Goal: Use online tool/utility

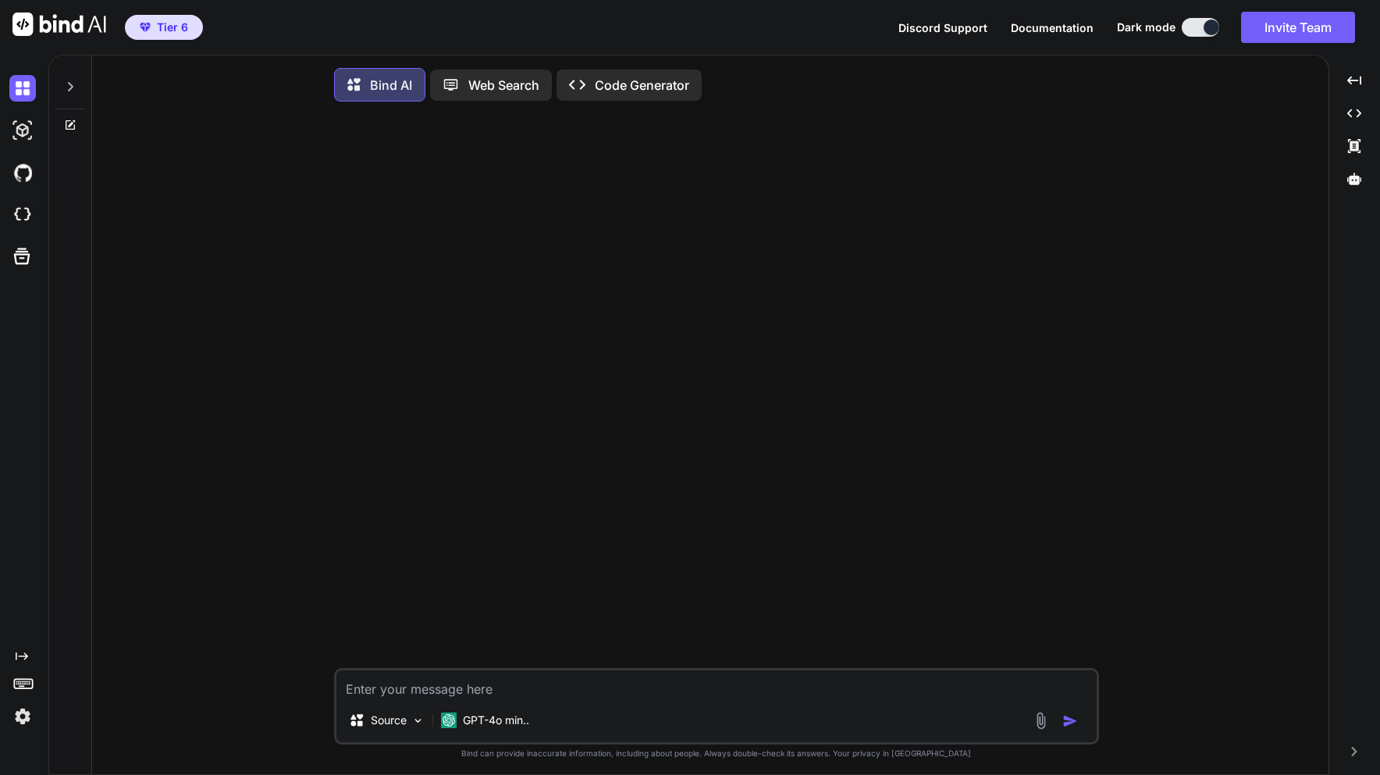
type textarea "x"
click at [67, 90] on icon at bounding box center [70, 86] width 12 height 12
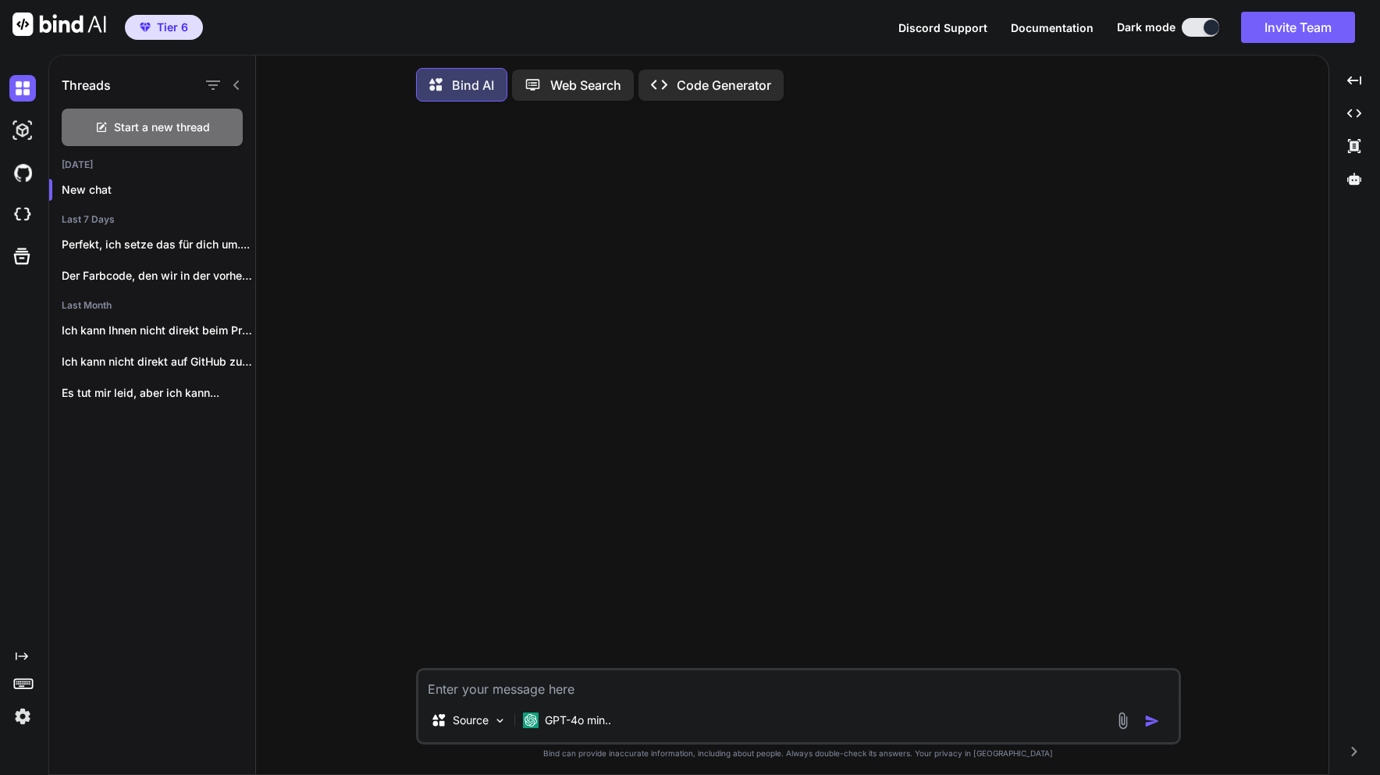
click at [18, 721] on img at bounding box center [22, 716] width 27 height 27
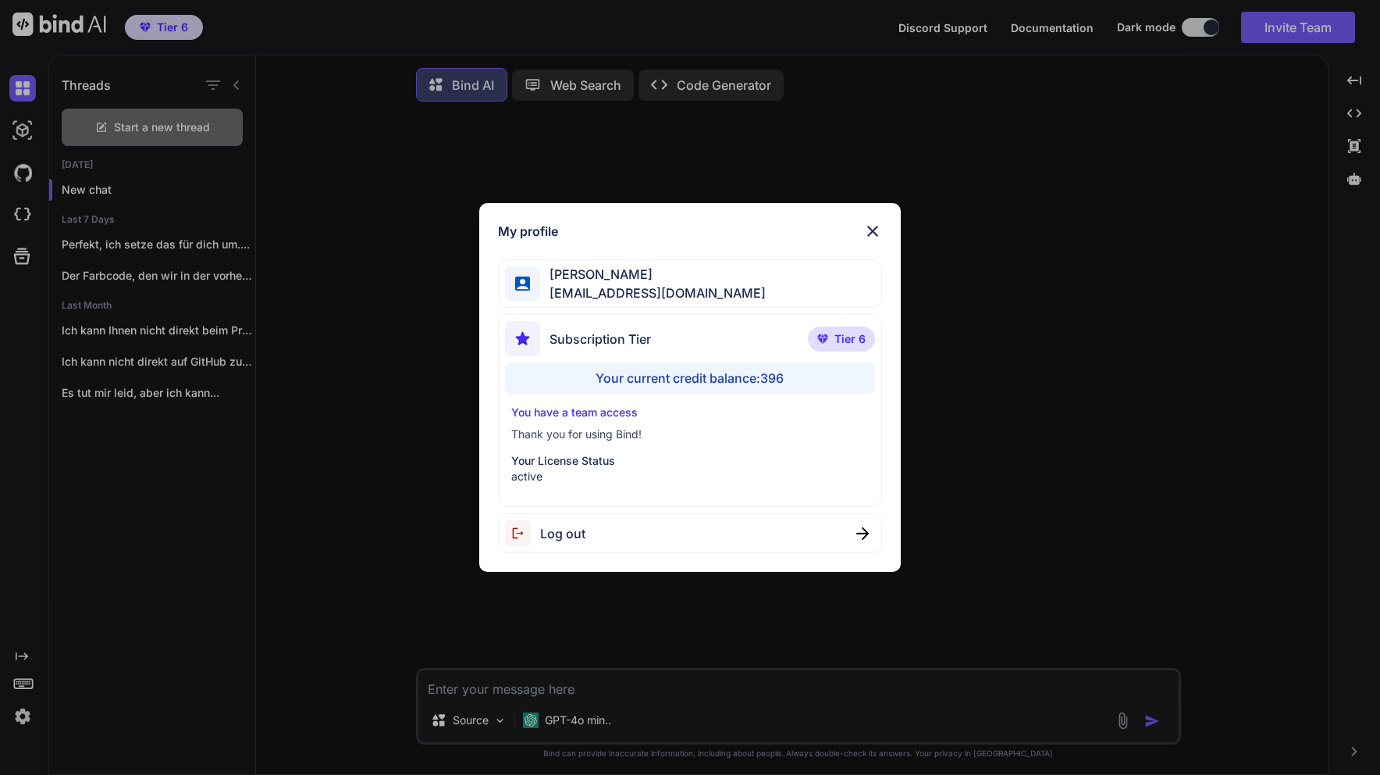
click at [119, 512] on div "My profile David Amini info@aiqcon.com Subscription Tier Tier 6 Your current cr…" at bounding box center [690, 387] width 1380 height 775
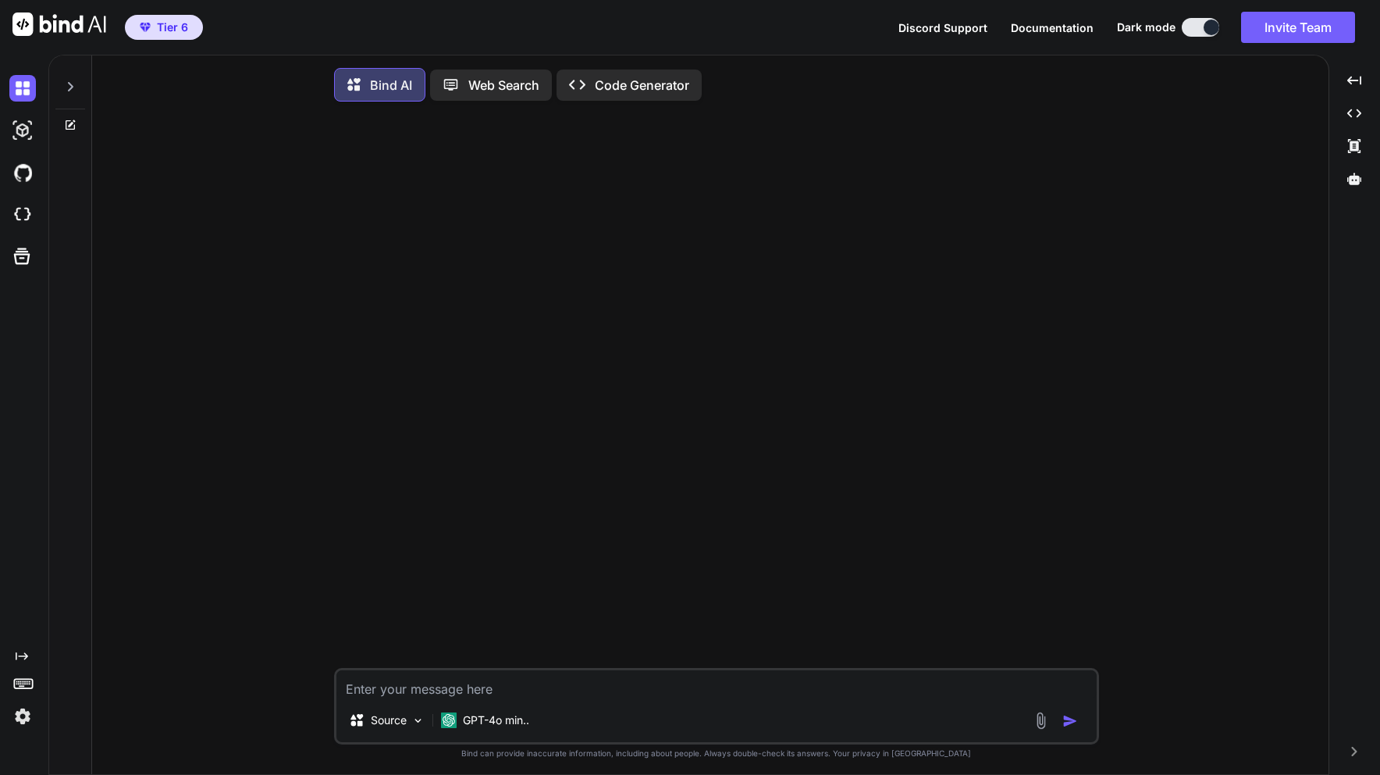
click at [73, 85] on icon at bounding box center [70, 86] width 12 height 12
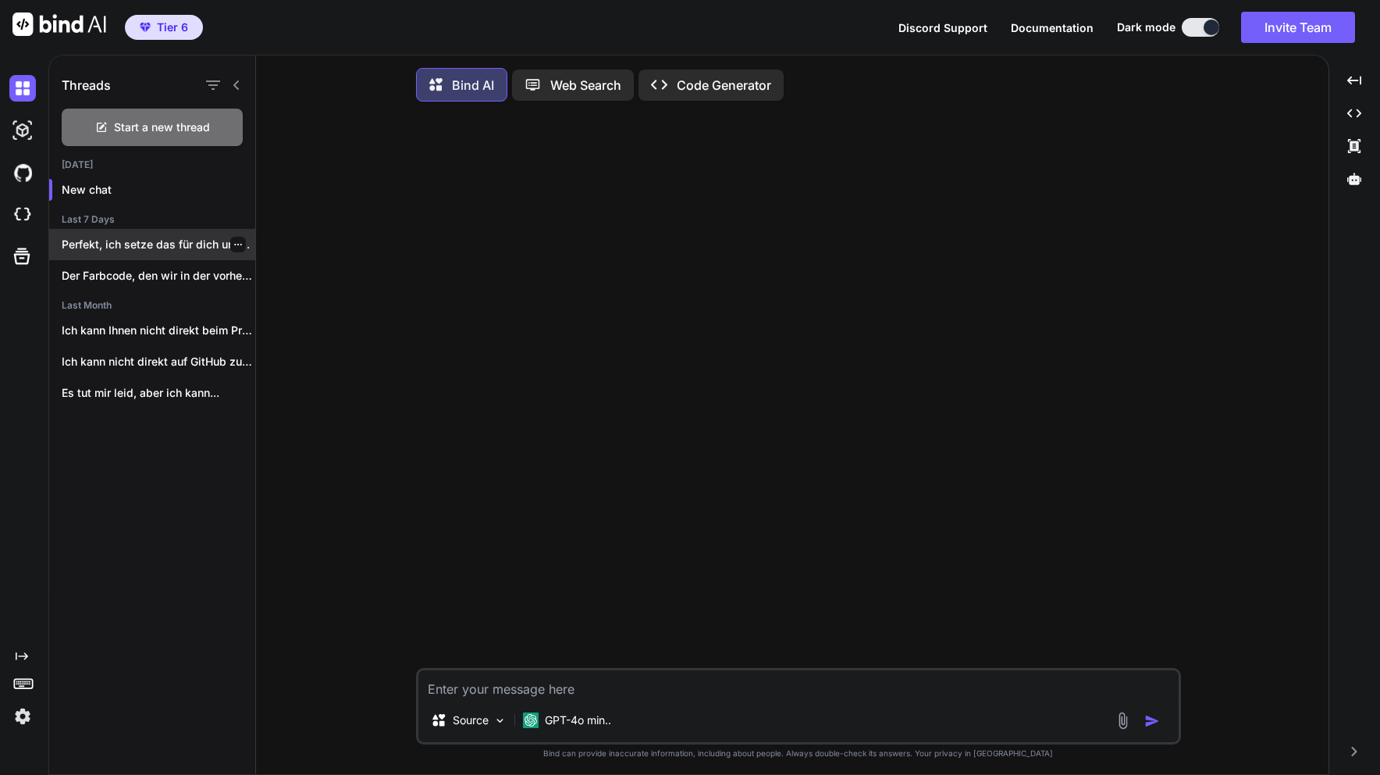
click at [126, 245] on p "Perfekt, ich setze das für dich um...." at bounding box center [159, 245] width 194 height 16
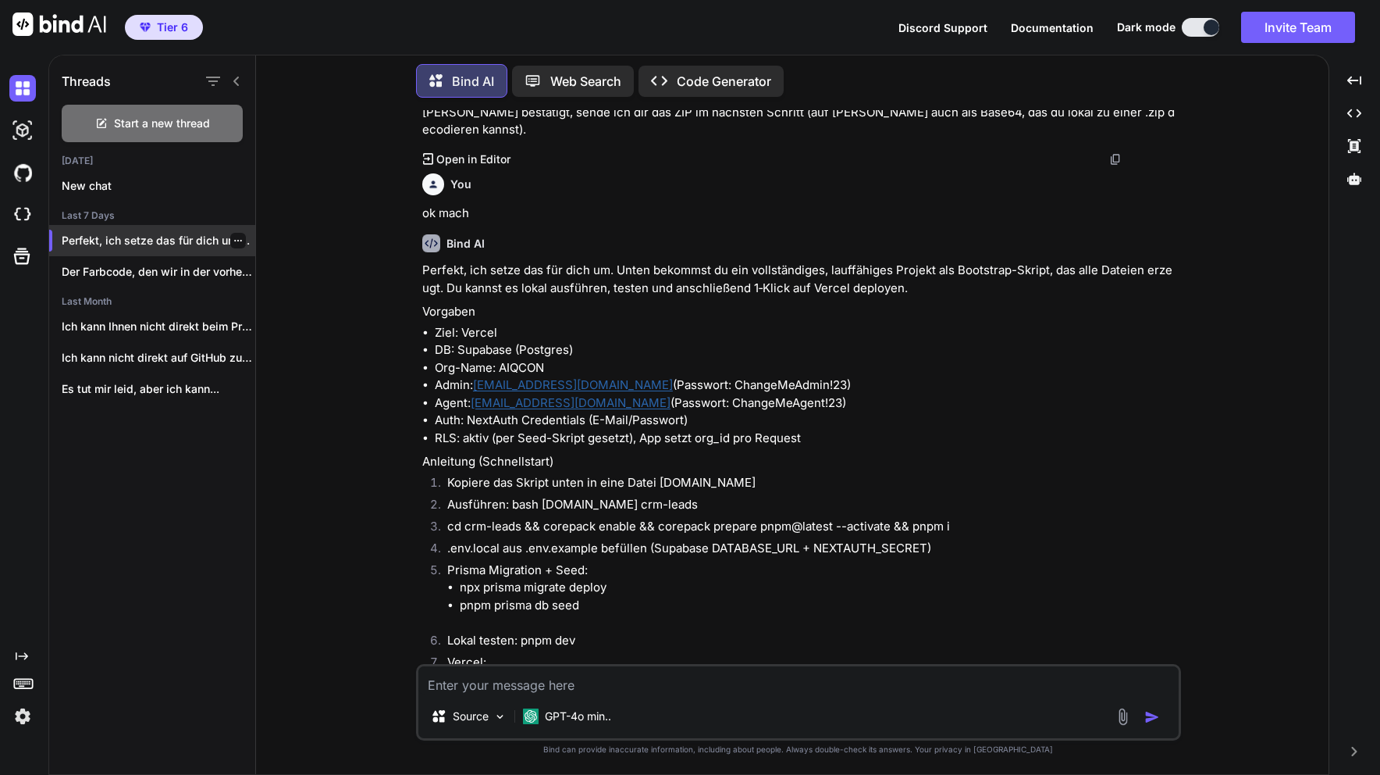
scroll to position [16495, 0]
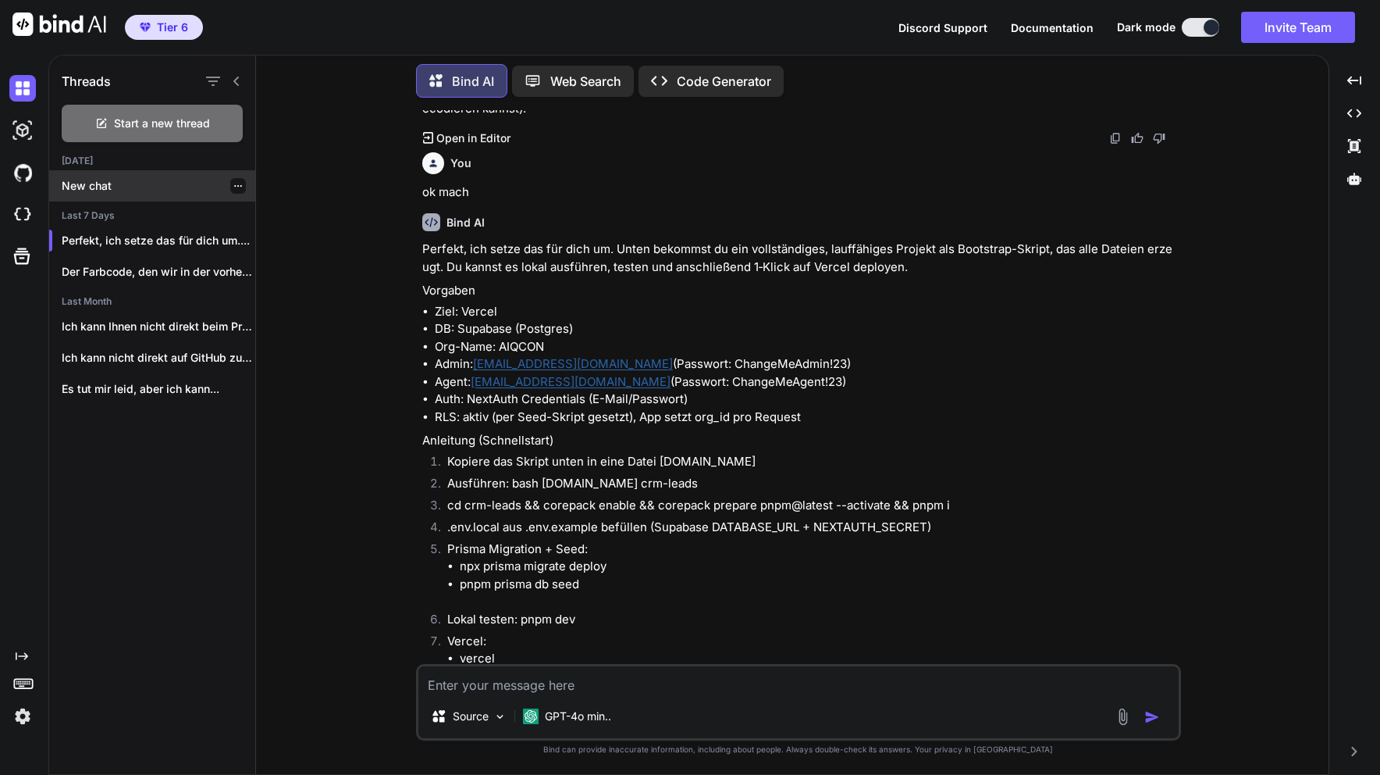
click at [115, 178] on p "New chat" at bounding box center [159, 186] width 194 height 16
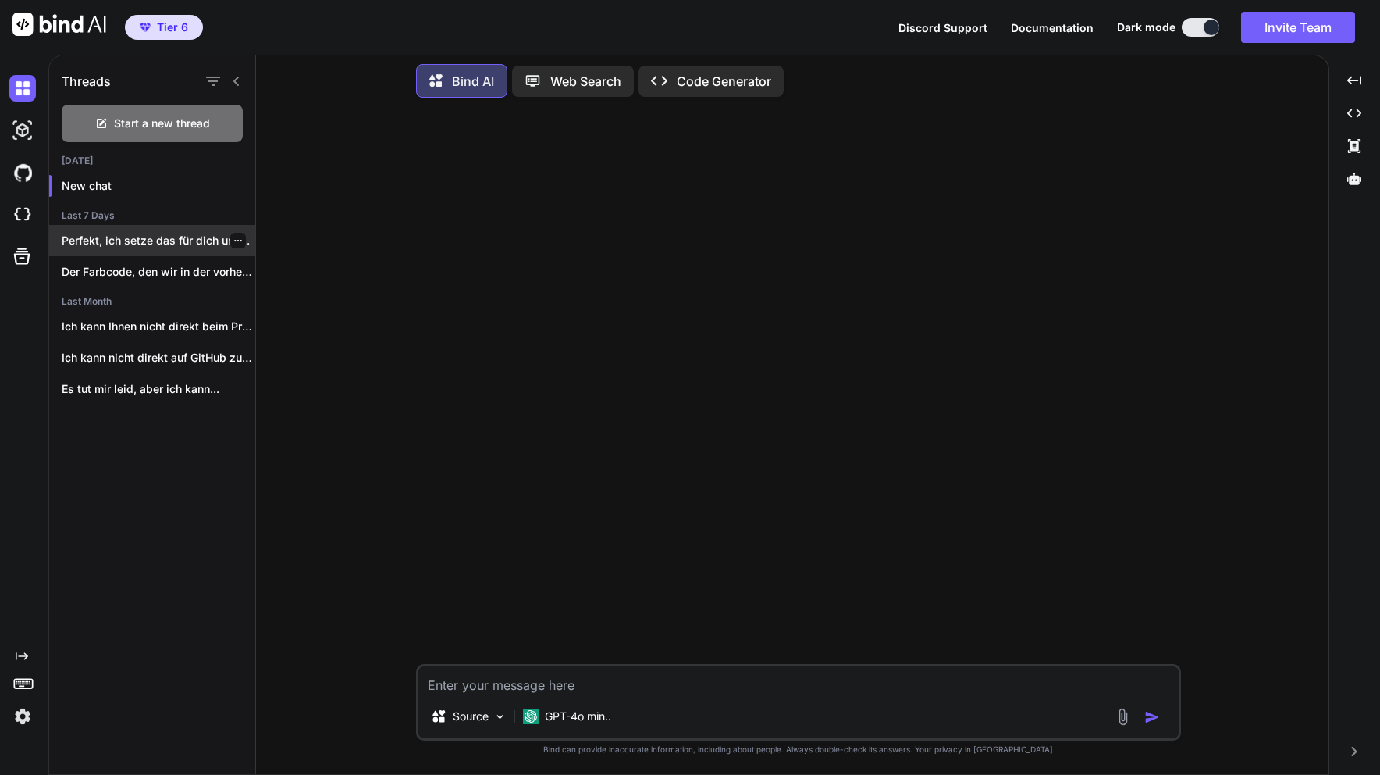
click at [134, 236] on p "Perfekt, ich setze das für dich um...." at bounding box center [159, 241] width 194 height 16
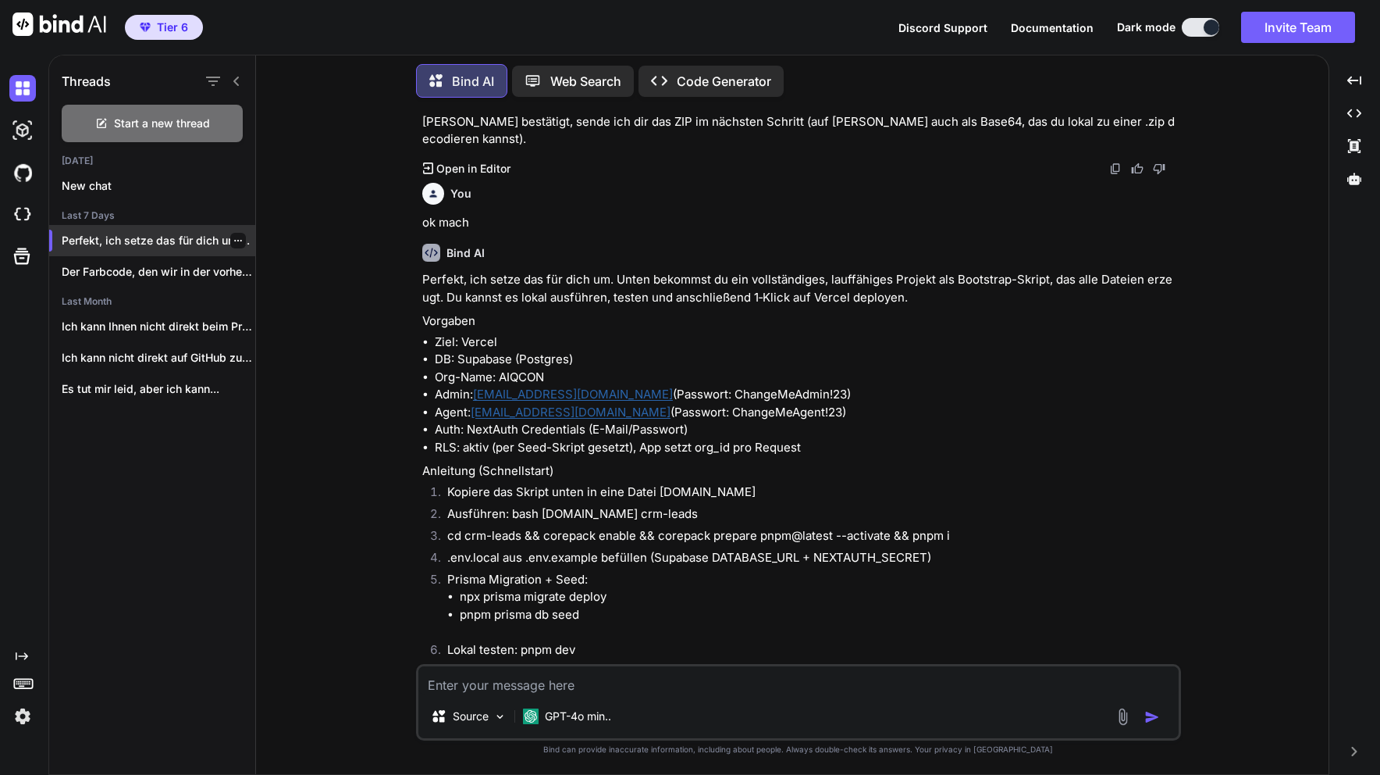
scroll to position [16495, 0]
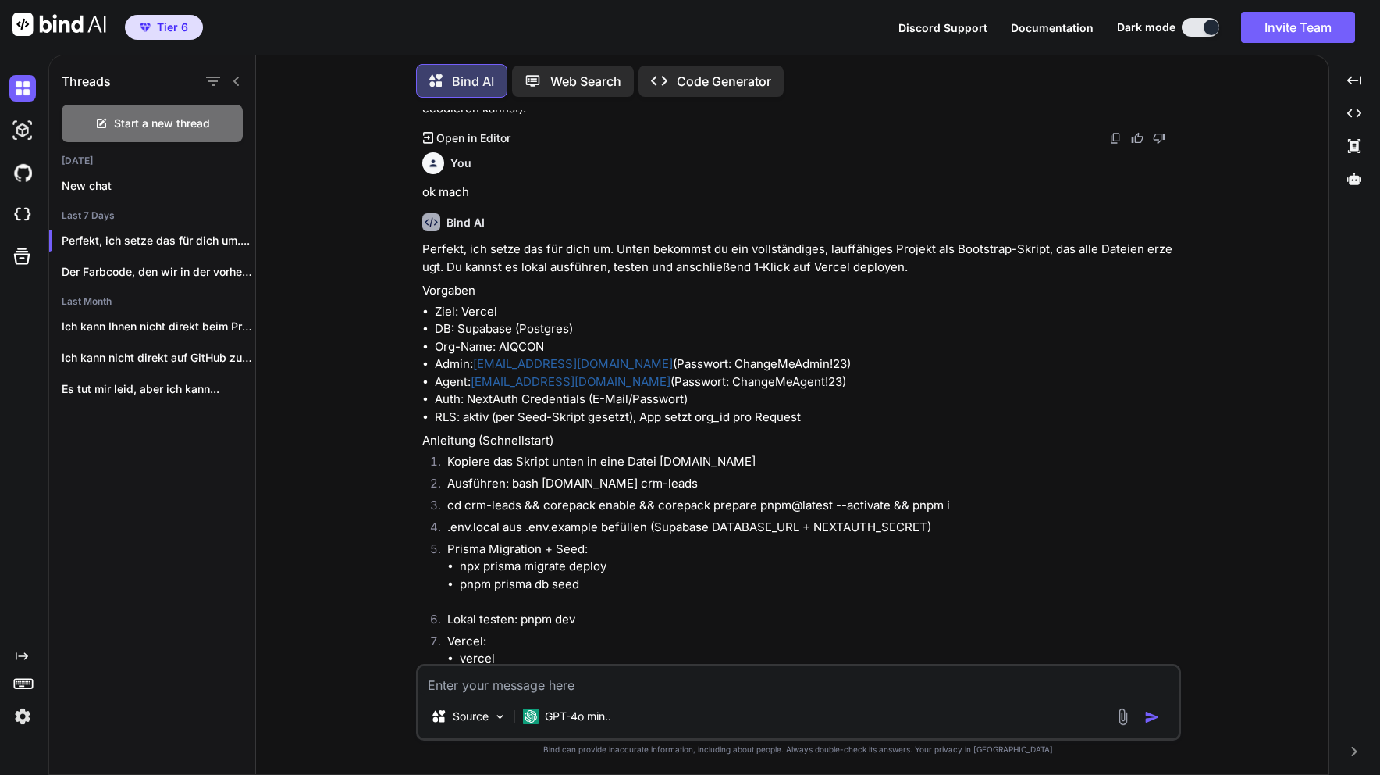
click at [682, 72] on p "Code Generator" at bounding box center [724, 81] width 94 height 19
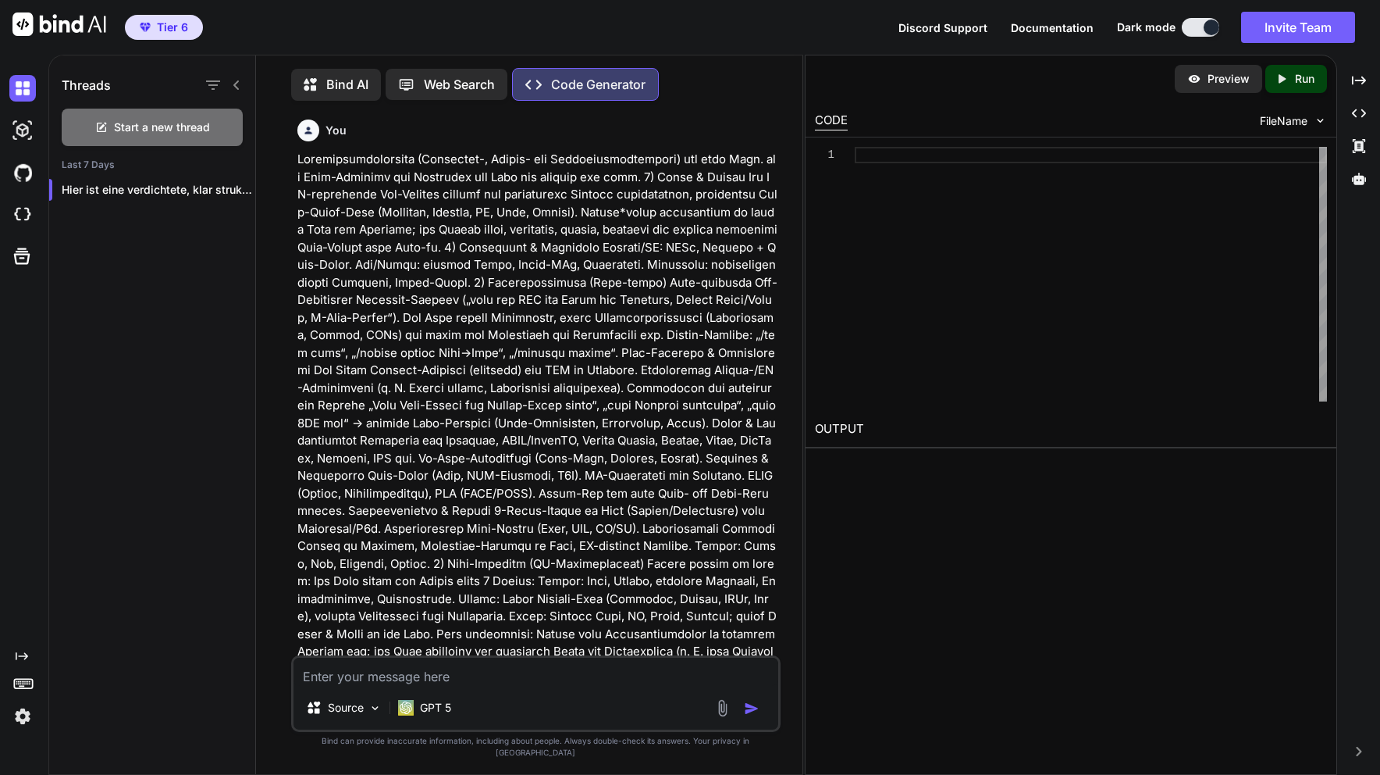
type textarea "x"
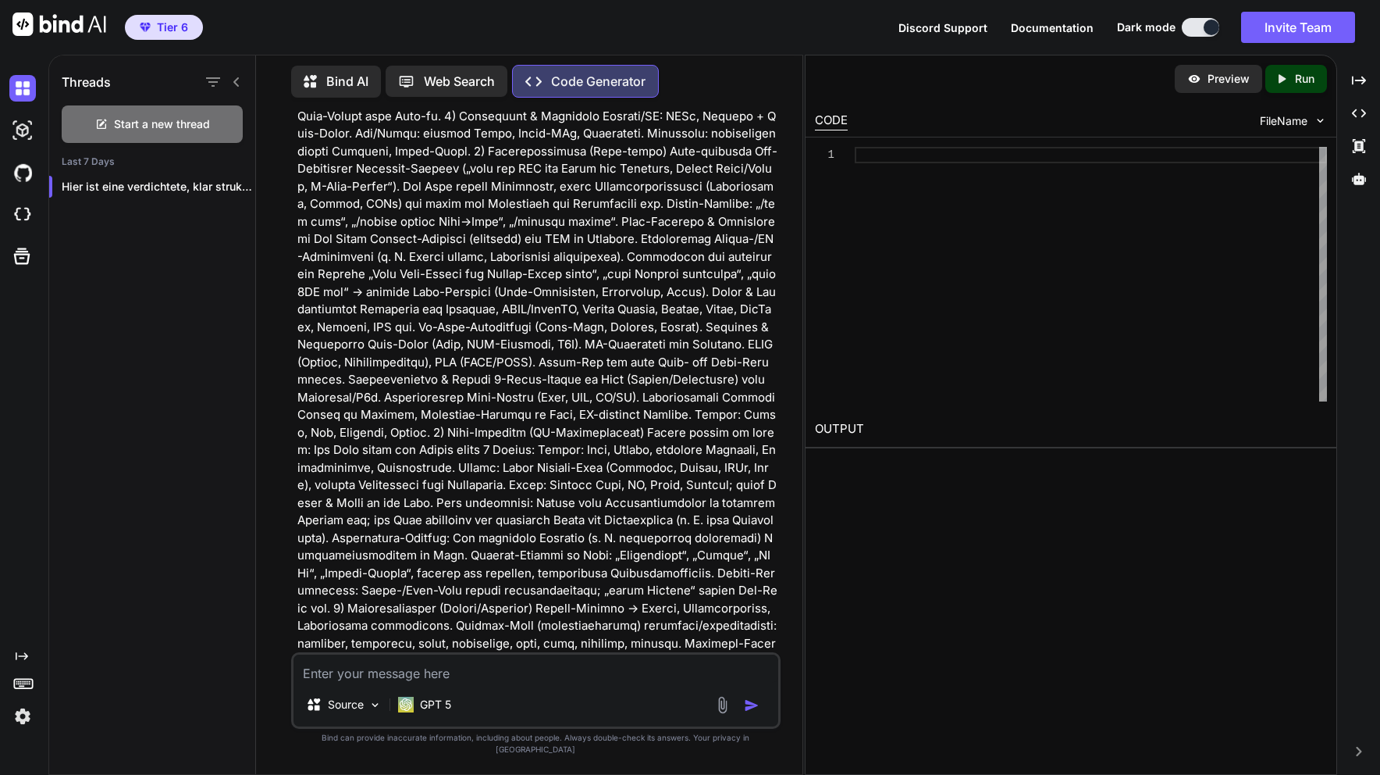
scroll to position [133, 0]
